Goal: Check status: Check status

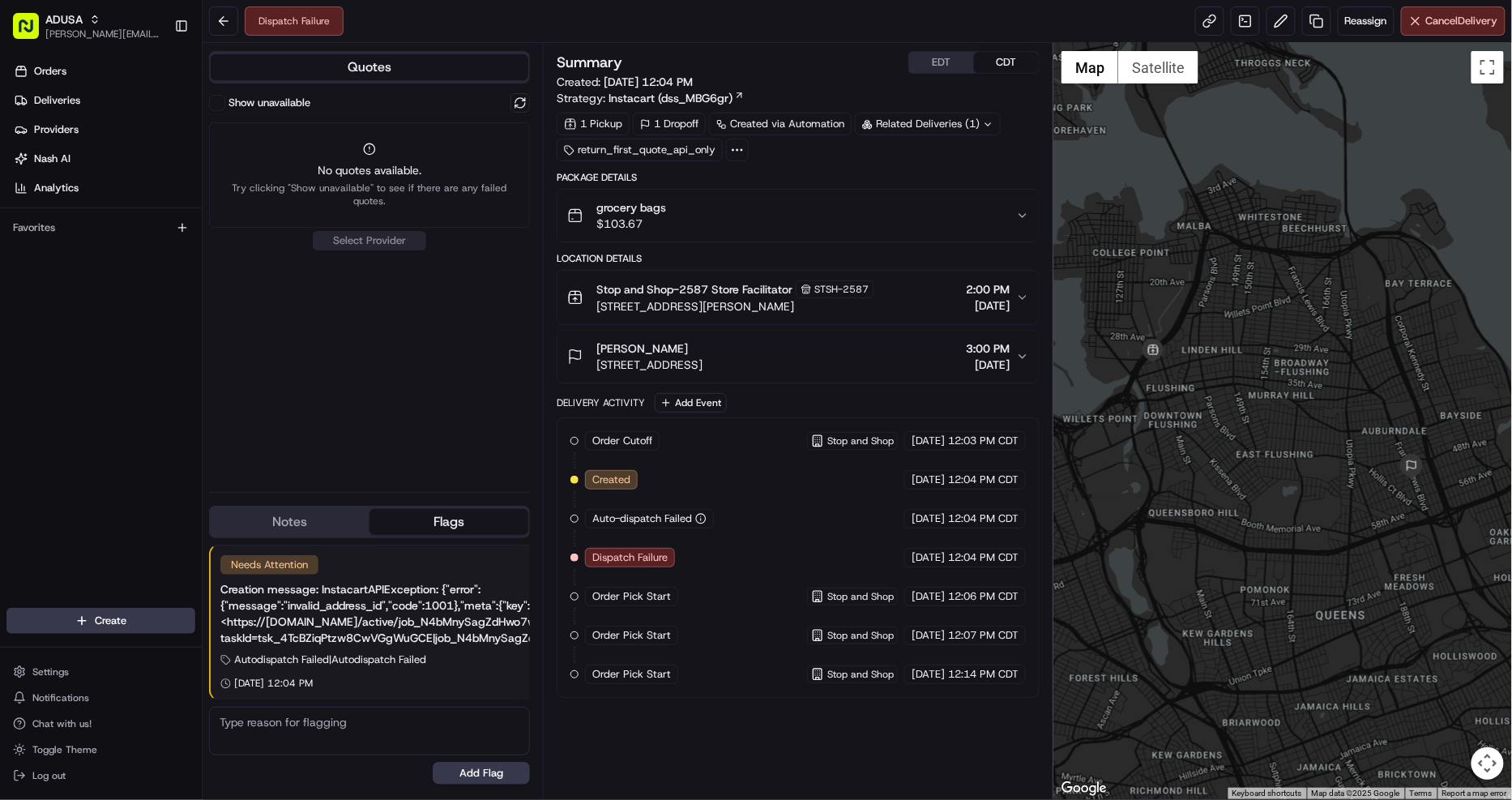
click at [1000, 220] on div "grocery bags $103.67" at bounding box center [791, 216] width 449 height 32
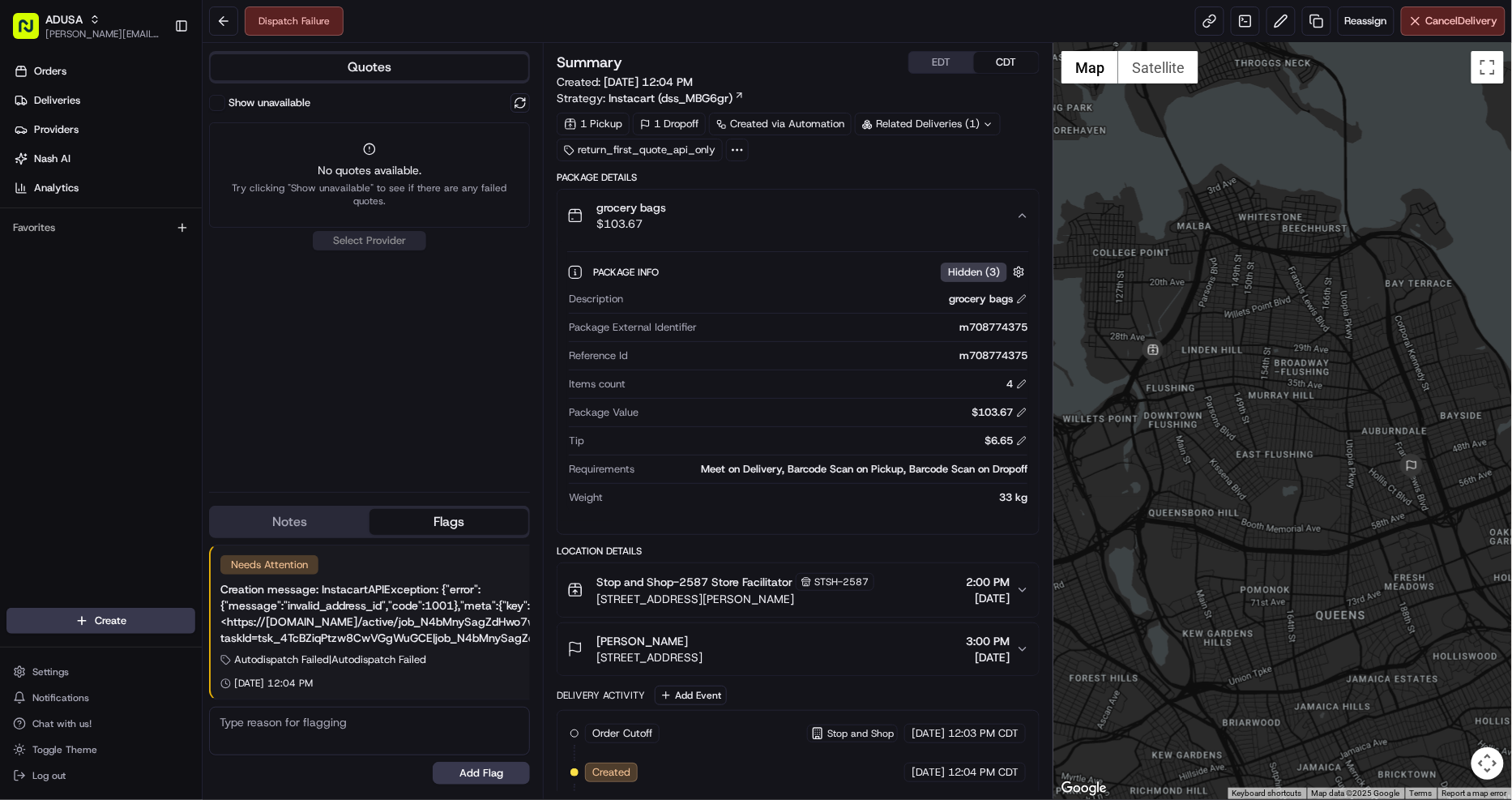
click at [1011, 212] on div "grocery bags $103.67" at bounding box center [791, 216] width 449 height 32
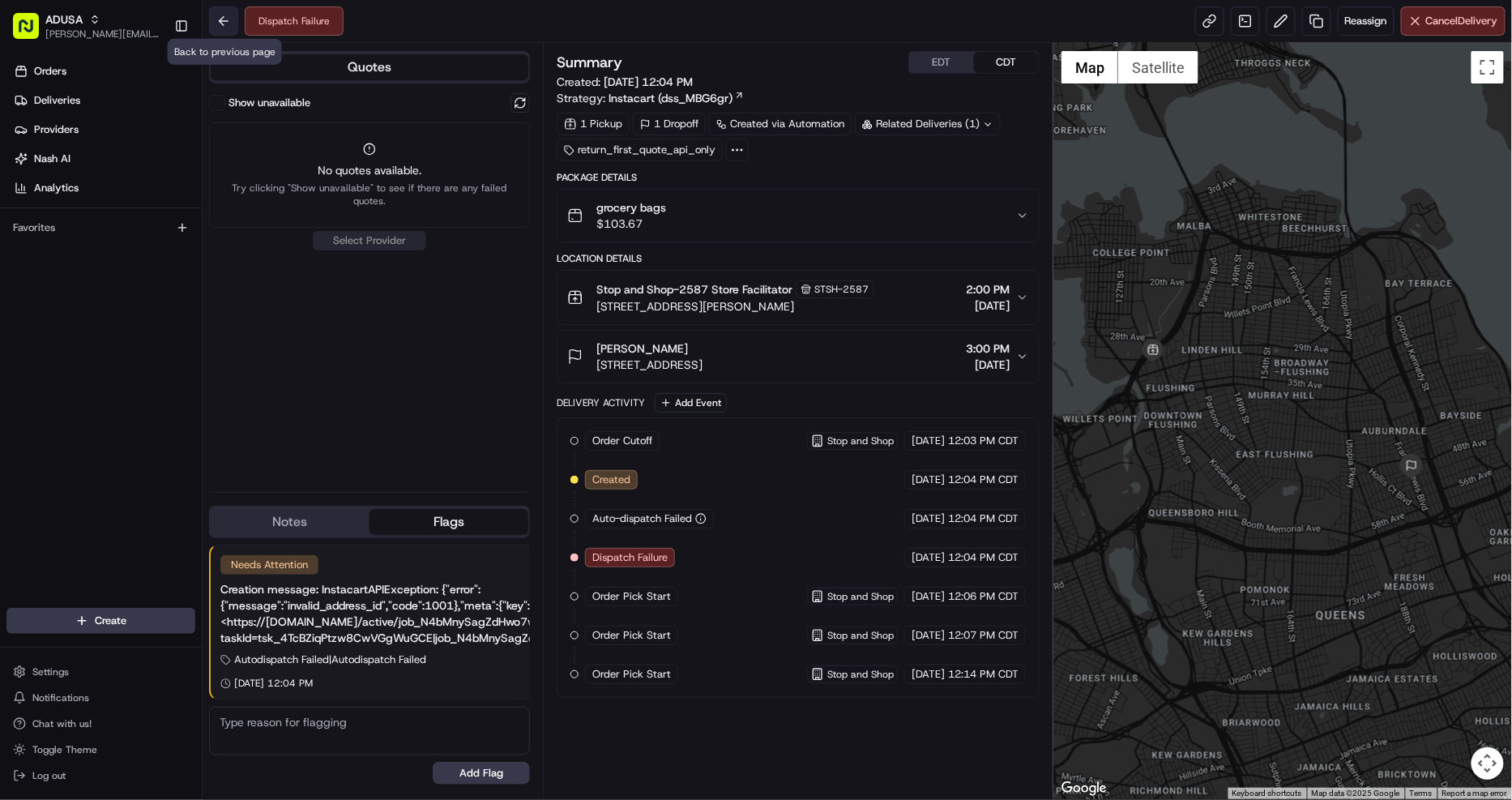
click at [217, 23] on button at bounding box center [223, 21] width 29 height 29
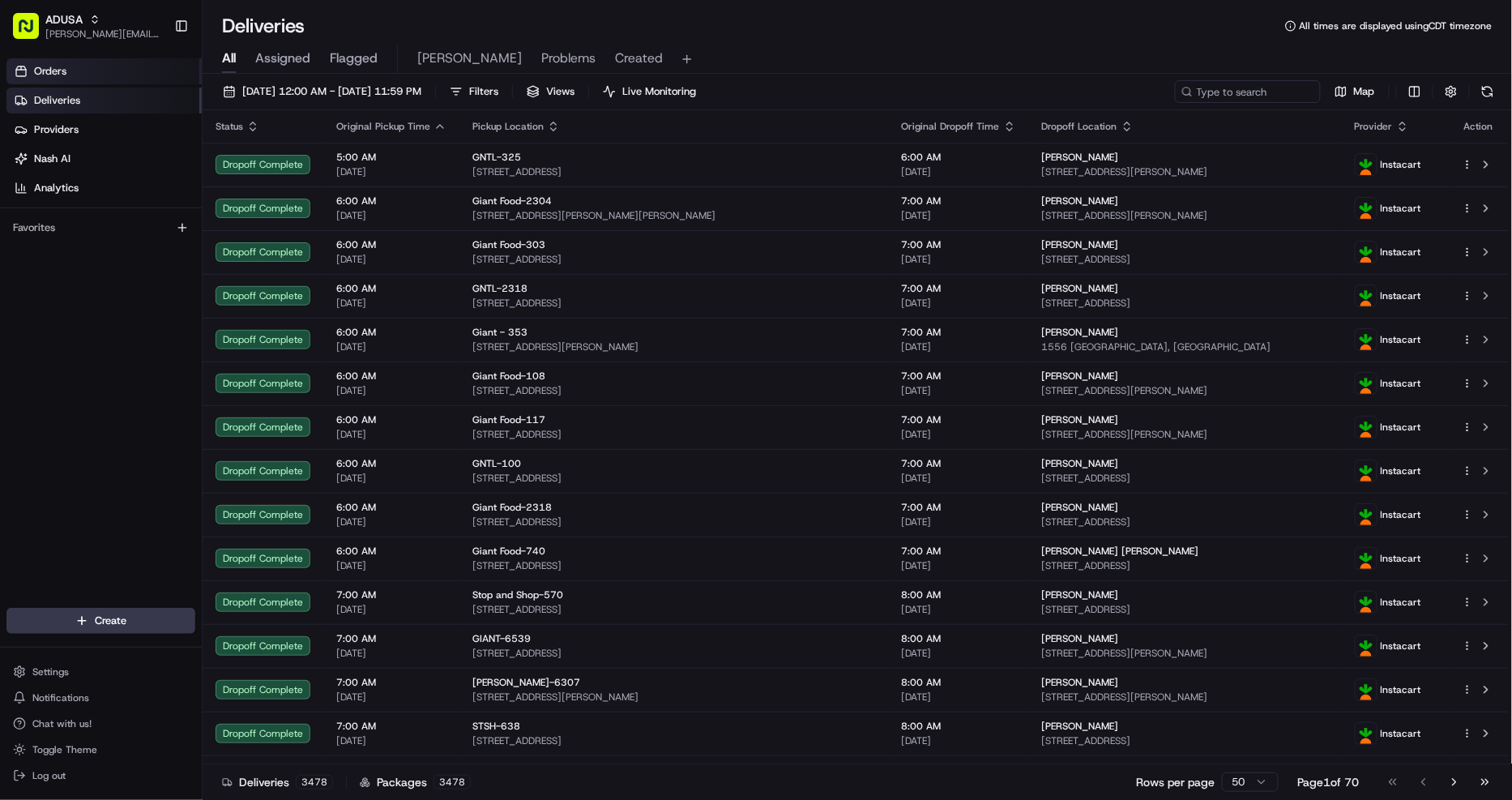
click at [75, 66] on link "Orders" at bounding box center [104, 71] width 195 height 26
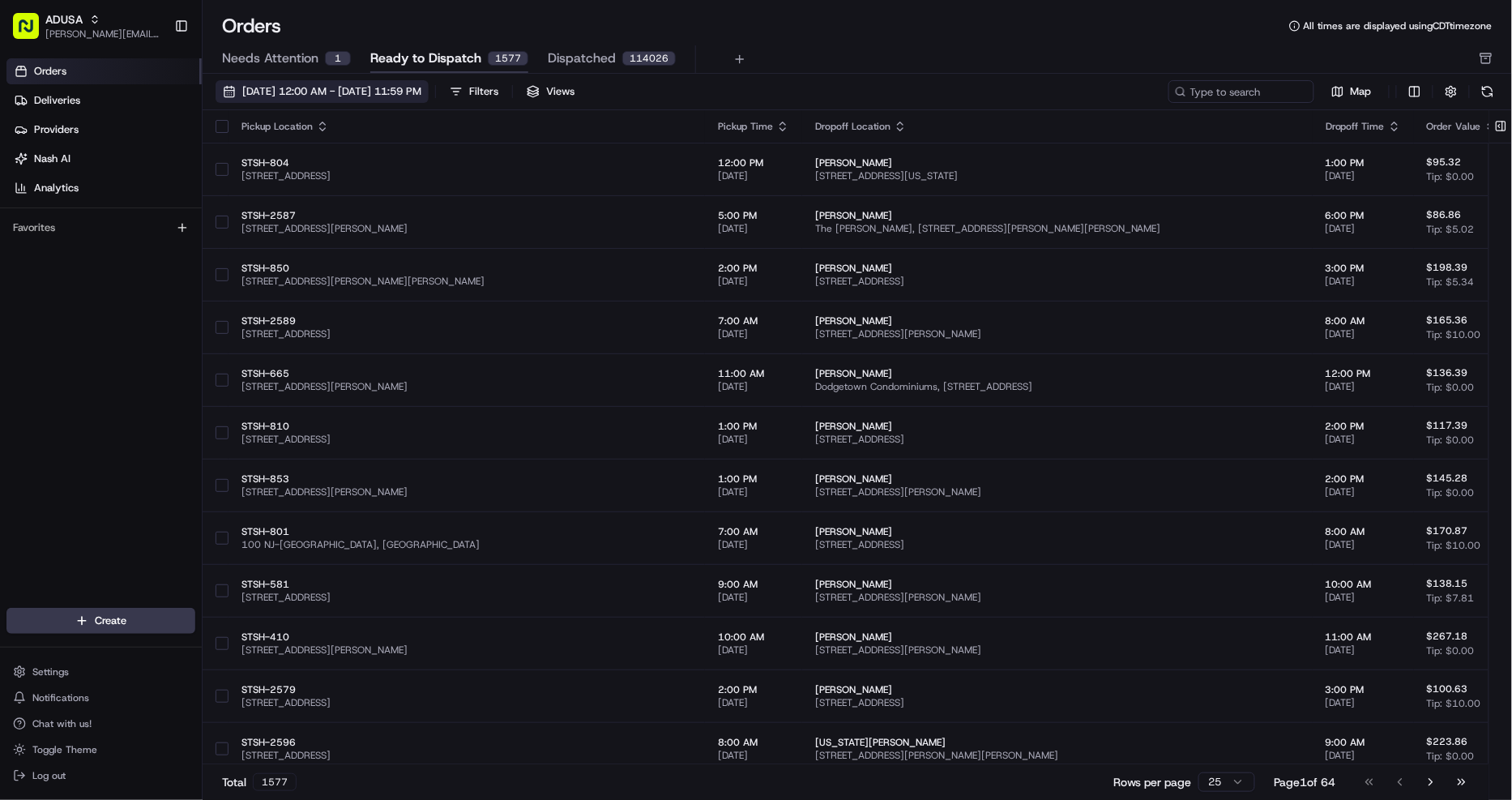
click at [403, 90] on span "08/01/2025 12:00 AM - 08/31/2025 11:59 PM" at bounding box center [332, 91] width 179 height 14
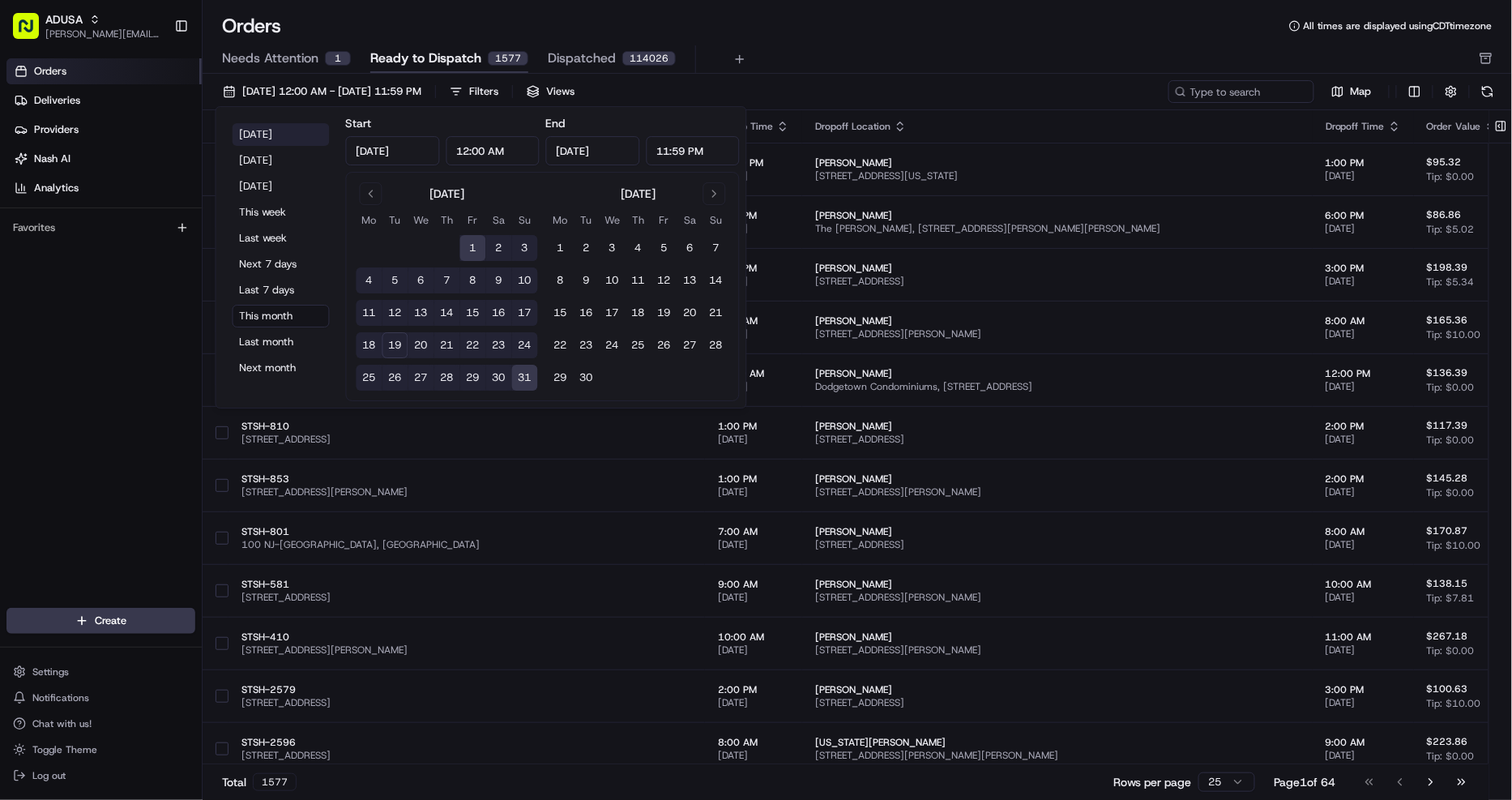
click at [260, 130] on button "Today" at bounding box center [281, 134] width 97 height 23
type input "Aug 19, 2025"
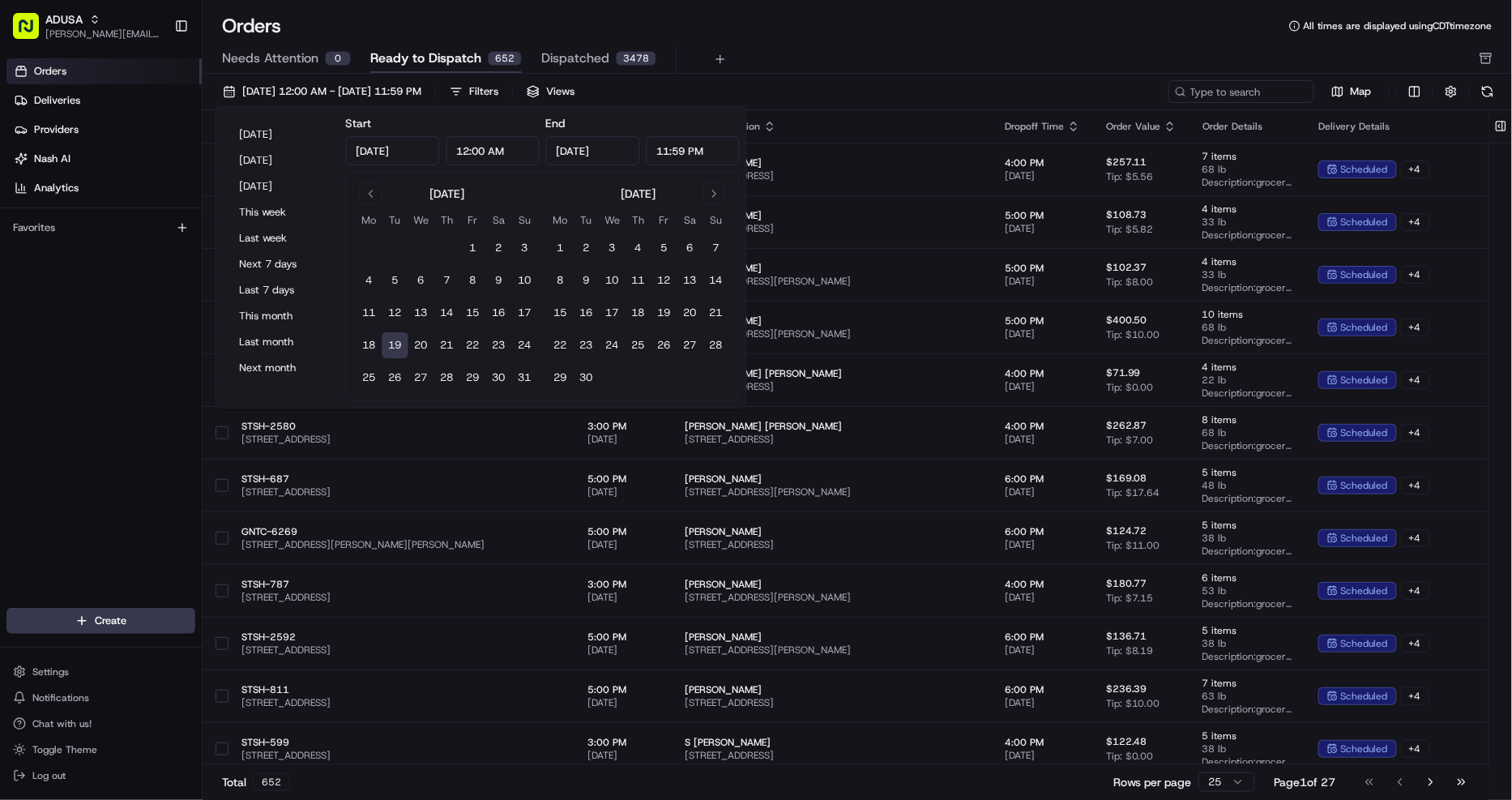
click at [838, 30] on div "Orders All times are displayed using CDT timezone" at bounding box center [858, 26] width 1310 height 26
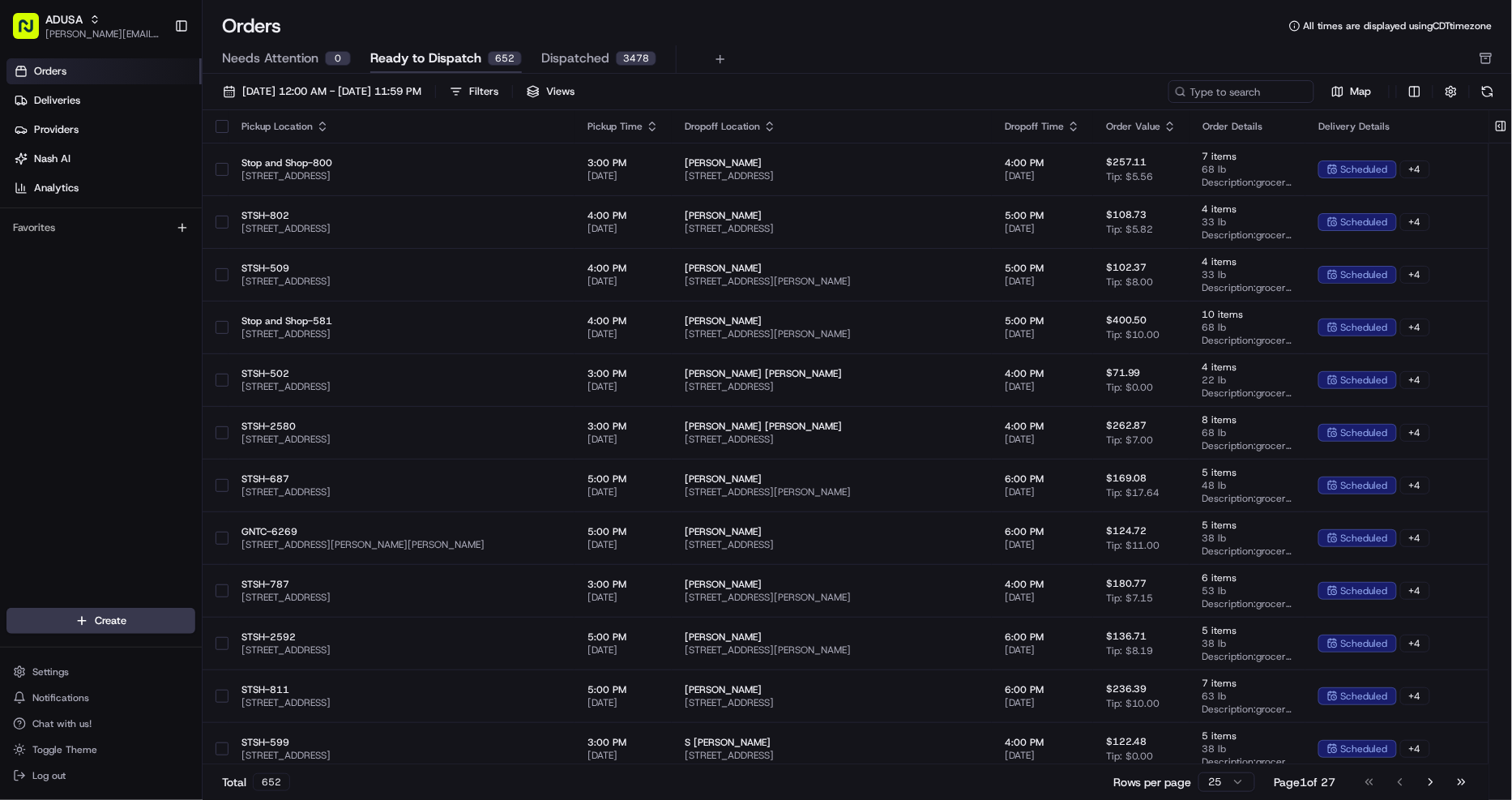
click at [646, 125] on icon "button" at bounding box center [652, 126] width 13 height 13
click at [553, 146] on button "Pickup Start Time (Earliest)" at bounding box center [582, 147] width 148 height 20
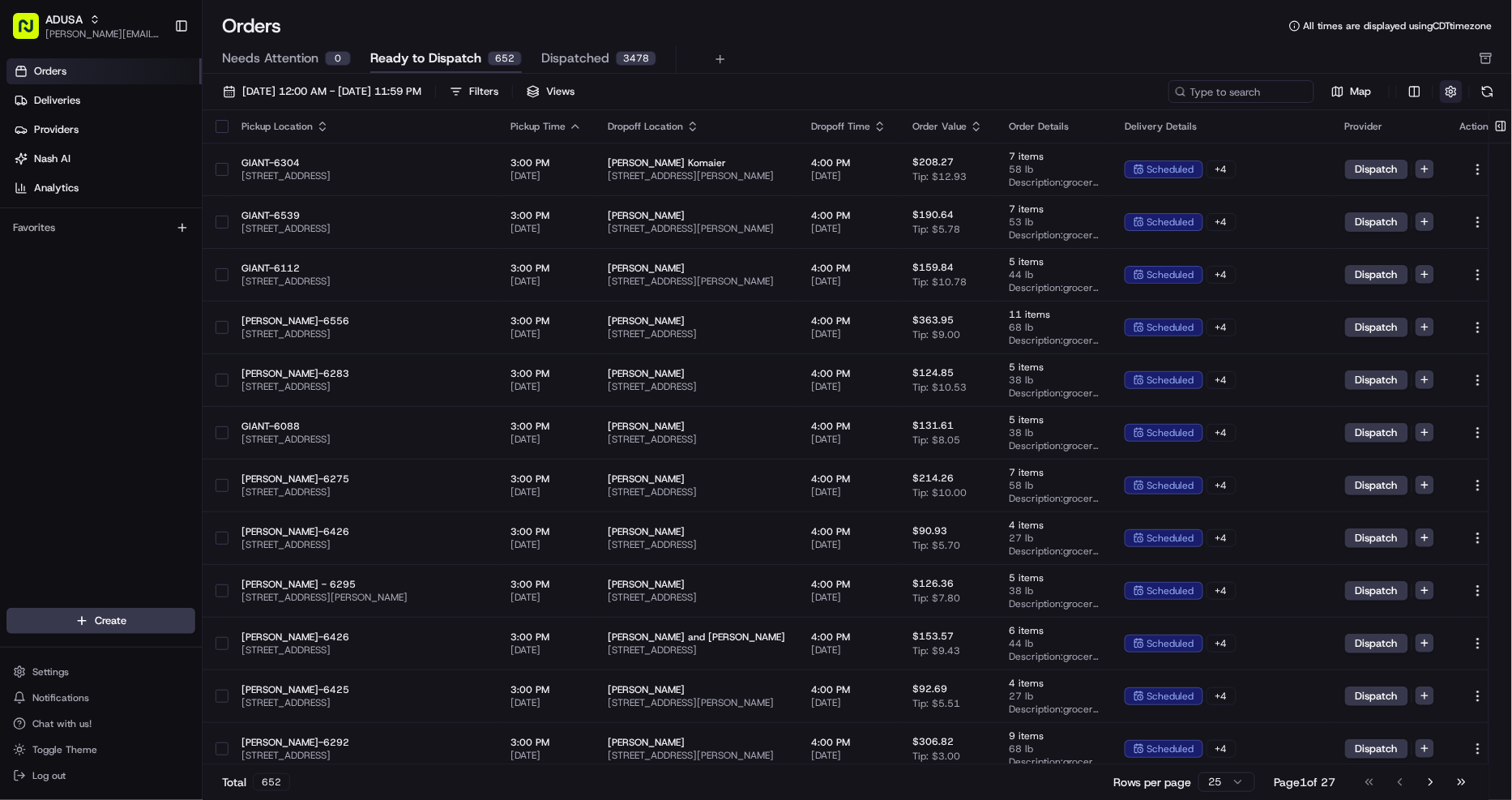
click at [1449, 91] on button "button" at bounding box center [1451, 91] width 23 height 23
click at [1451, 118] on html "ADUSA christine.gibsonebbeson@adusa.com Toggle Sidebar Orders Deliveries Provid…" at bounding box center [756, 400] width 1512 height 800
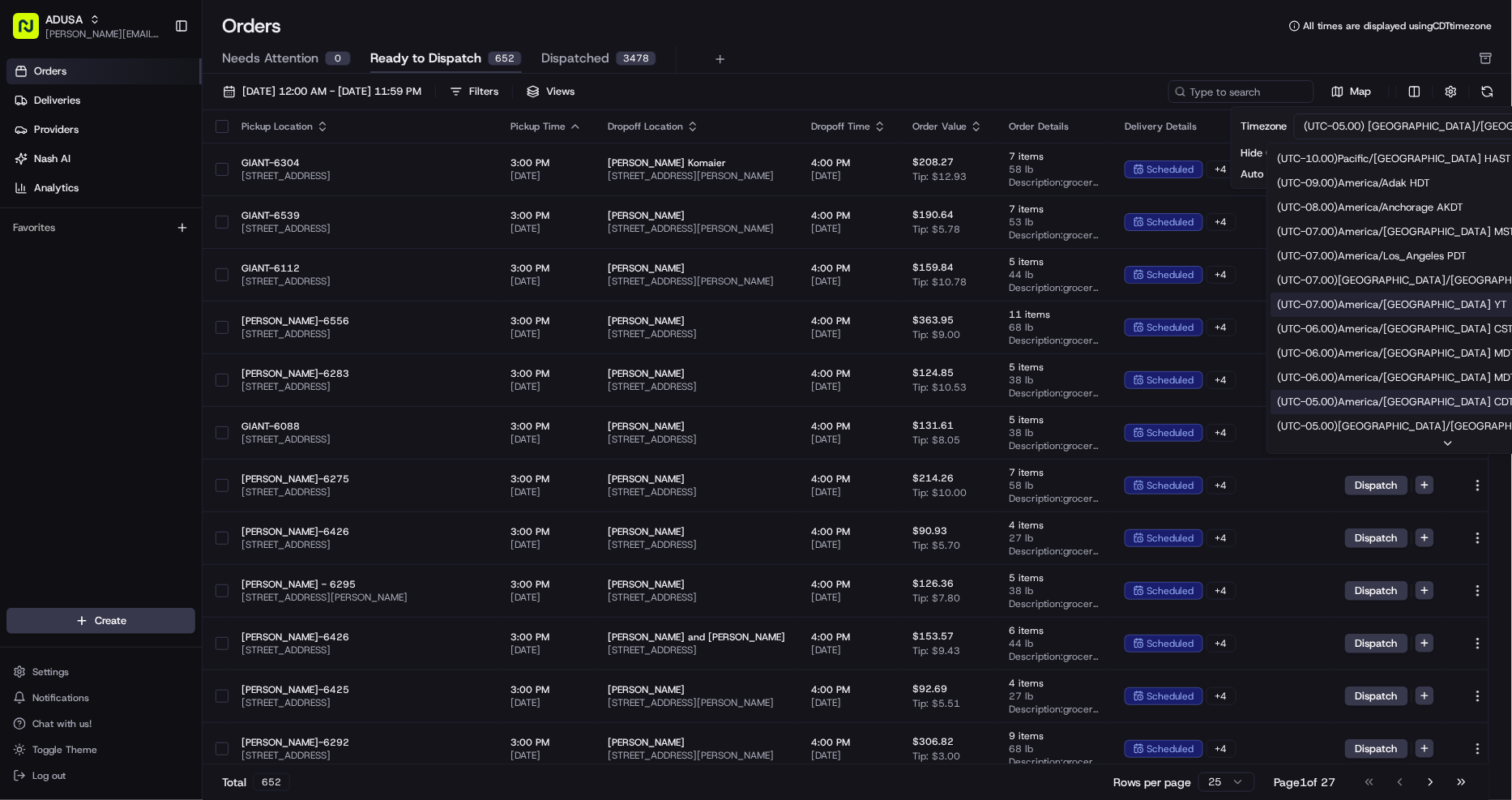
scroll to position [180, 0]
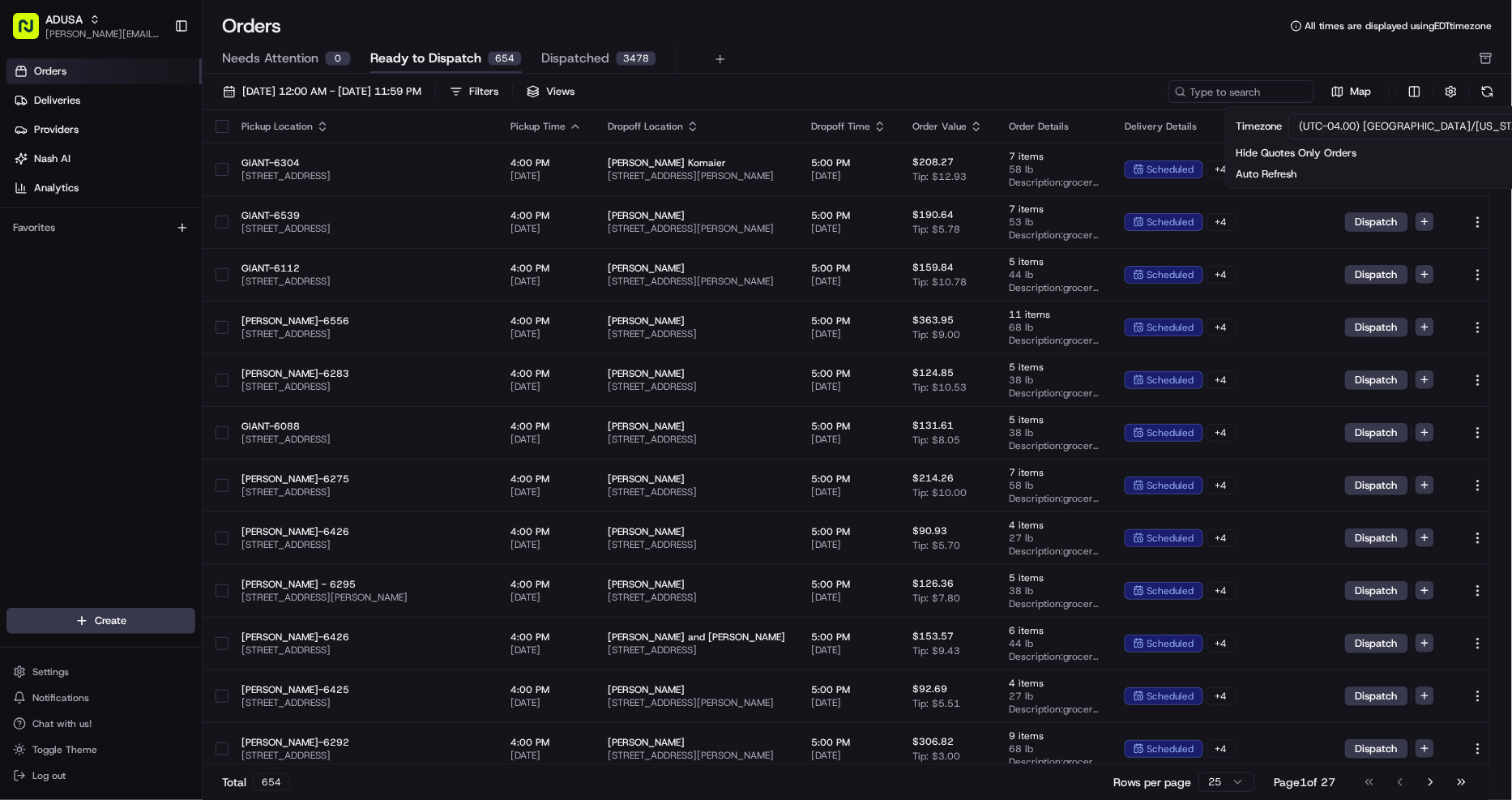
click at [918, 36] on div "Orders All times are displayed using EDT timezone" at bounding box center [858, 26] width 1310 height 26
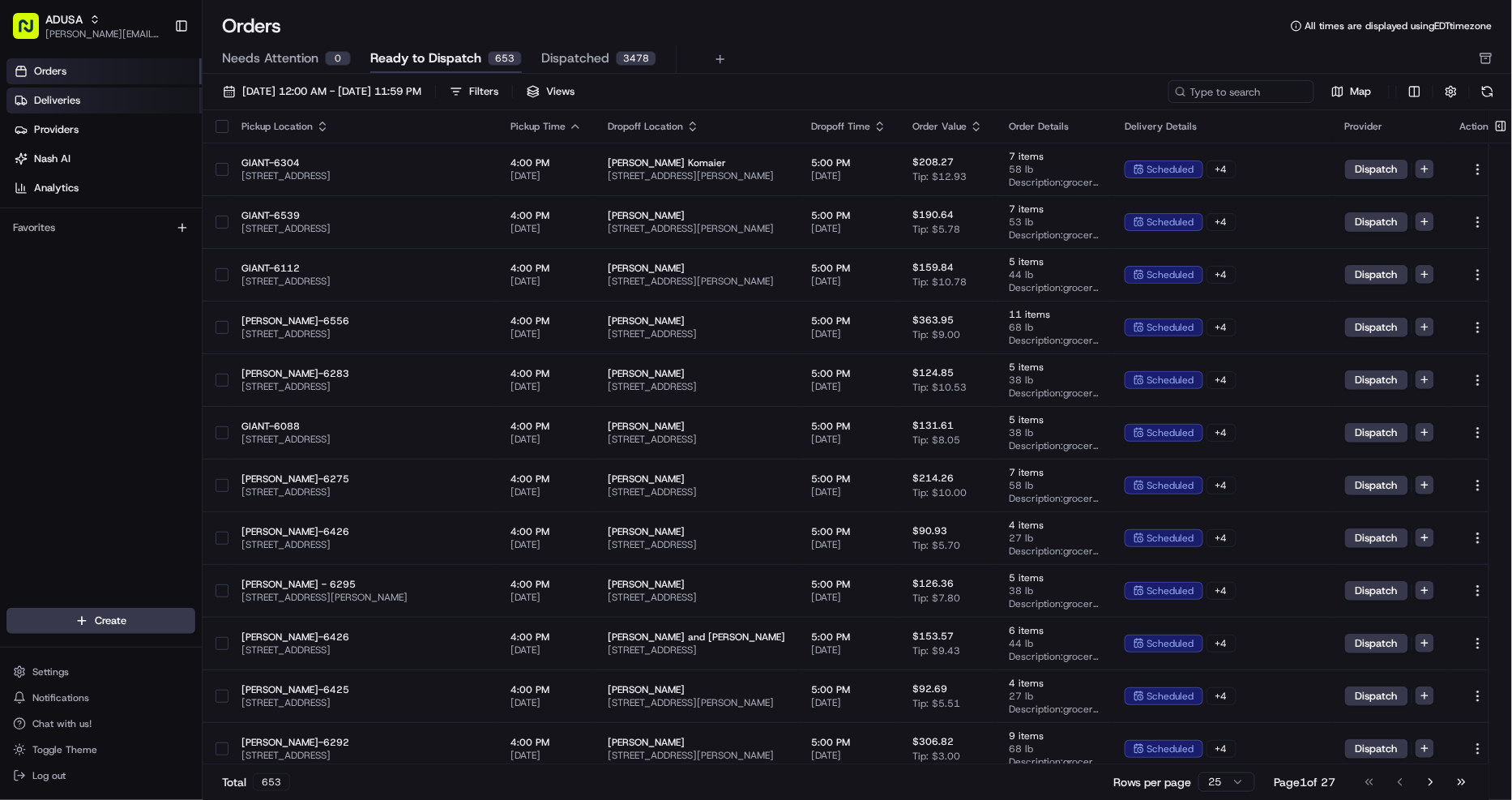
click at [87, 106] on link "Deliveries" at bounding box center [104, 101] width 195 height 26
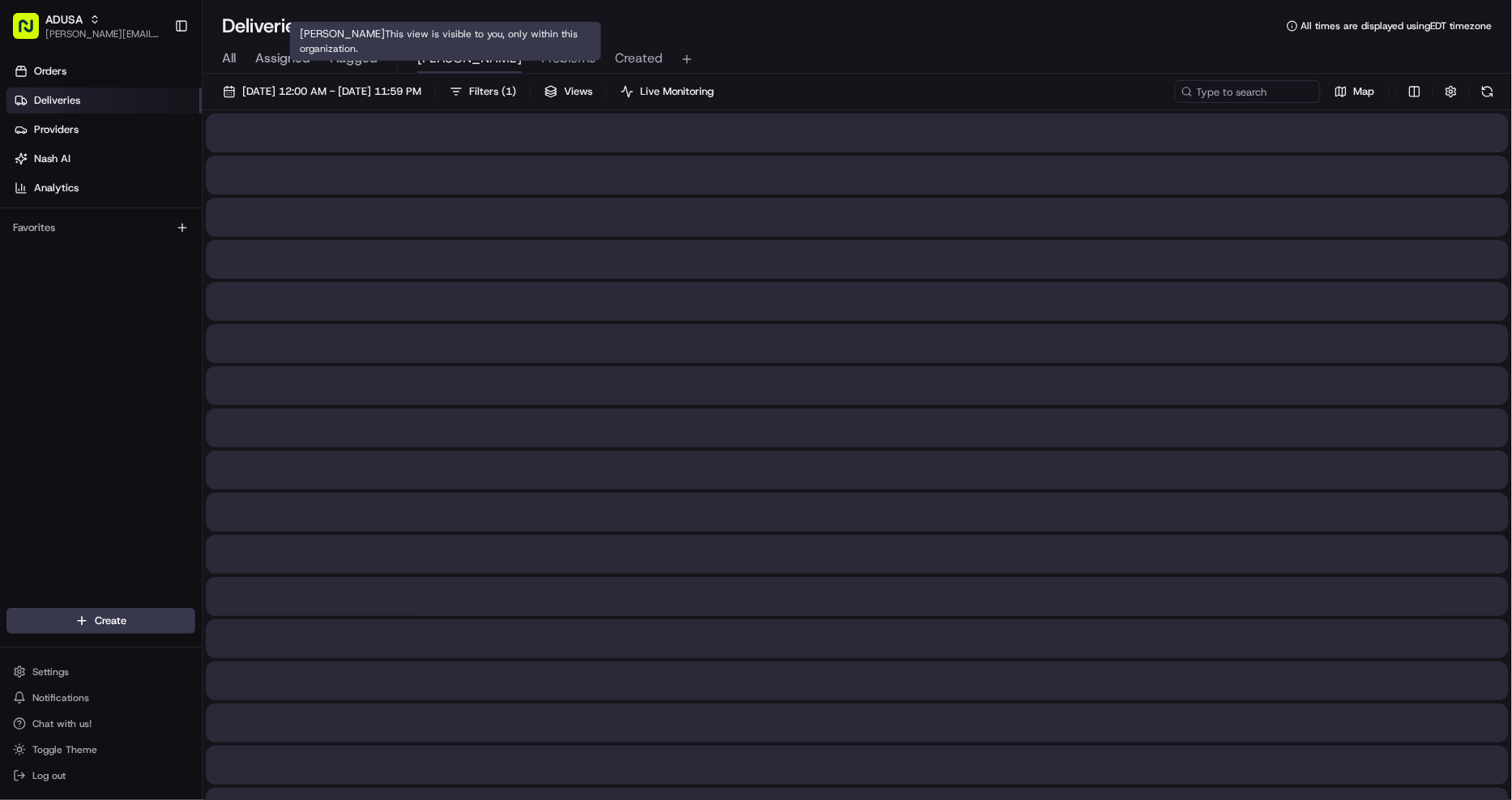
click at [441, 61] on span "[PERSON_NAME]" at bounding box center [469, 58] width 105 height 20
click at [542, 57] on span "Problems" at bounding box center [569, 58] width 55 height 20
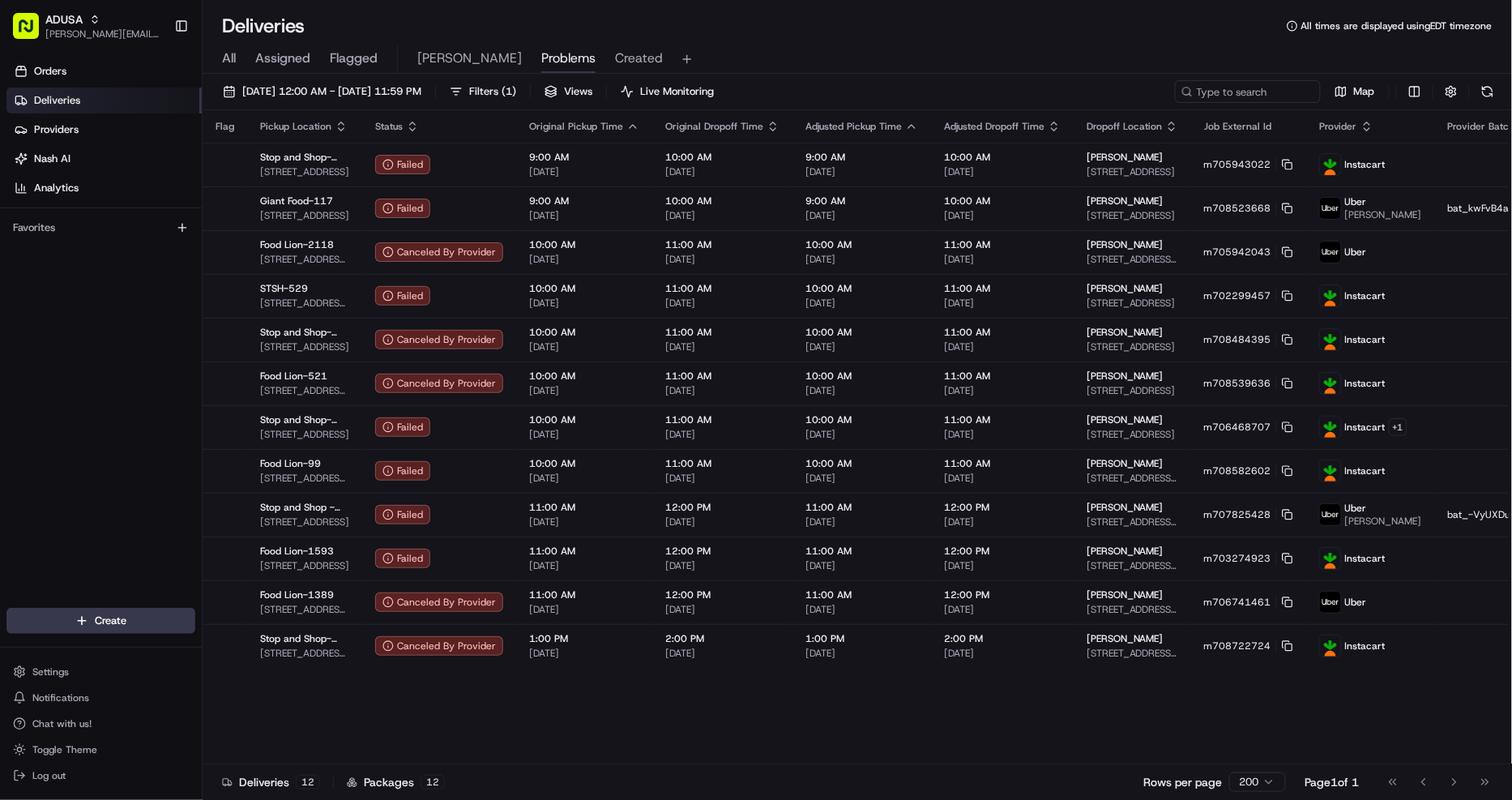
click at [615, 59] on span "Created" at bounding box center [639, 58] width 48 height 20
